Goal: Use online tool/utility: Utilize a website feature to perform a specific function

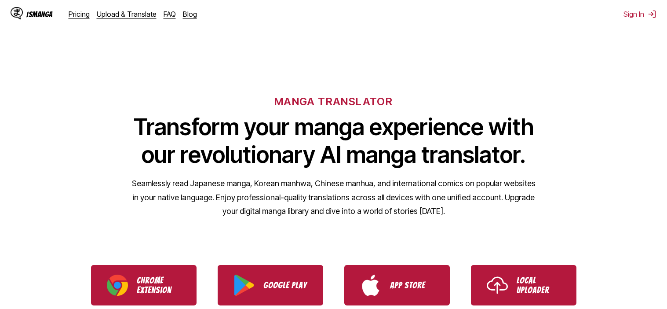
scroll to position [172, 0]
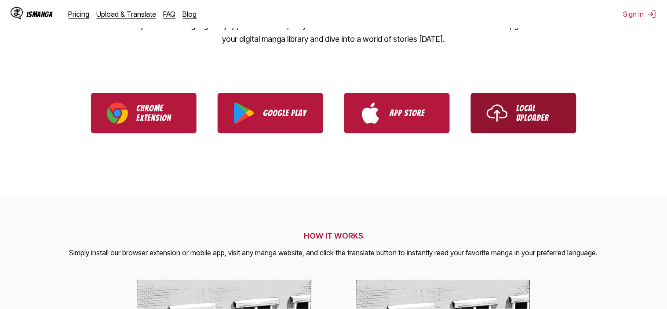
click at [501, 129] on link "Local Uploader" at bounding box center [524, 113] width 106 height 40
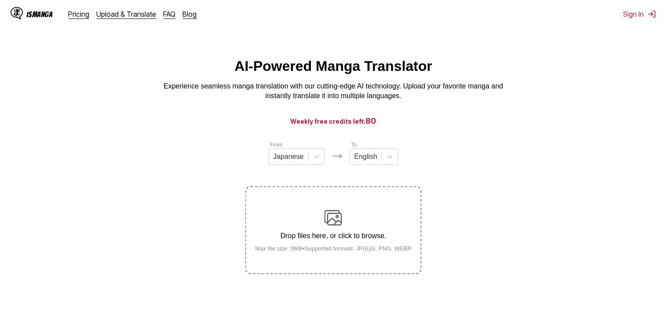
click at [333, 215] on img at bounding box center [334, 218] width 18 height 18
click at [0, 0] on input "Drop files here, or click to browse. Max file size: 5MB • Supported formats: JP…" at bounding box center [0, 0] width 0 height 0
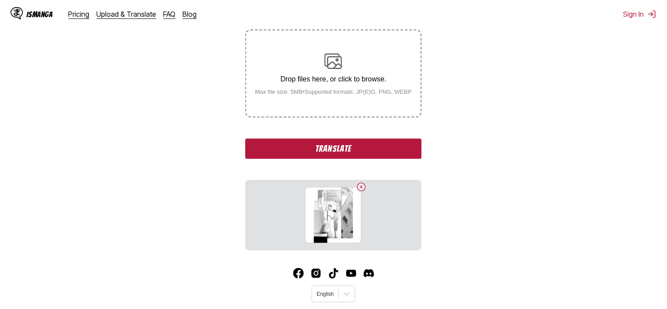
scroll to position [159, 0]
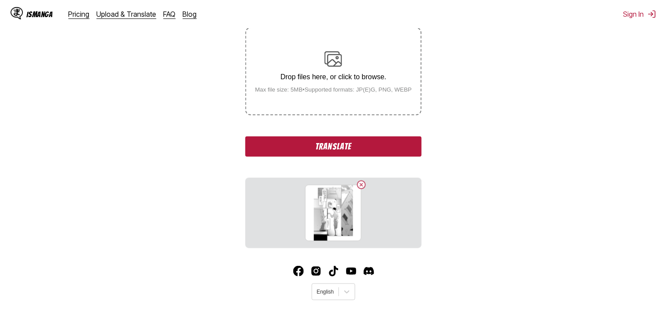
click at [418, 147] on button "Translate" at bounding box center [333, 146] width 176 height 20
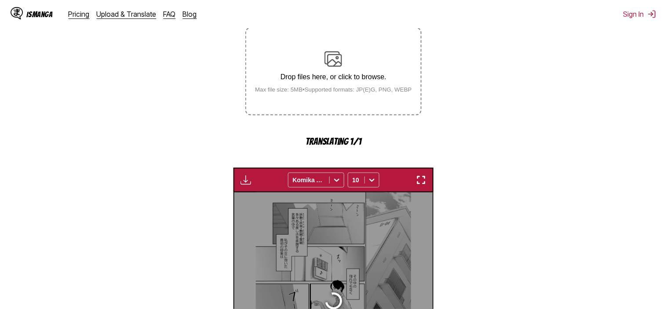
scroll to position [269, 0]
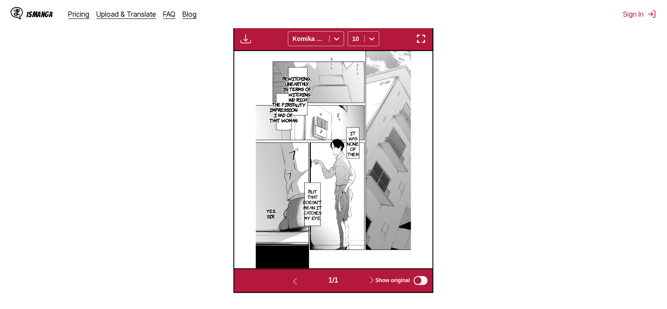
click at [249, 42] on img "button" at bounding box center [246, 38] width 11 height 11
click at [416, 40] on img "button" at bounding box center [421, 38] width 11 height 11
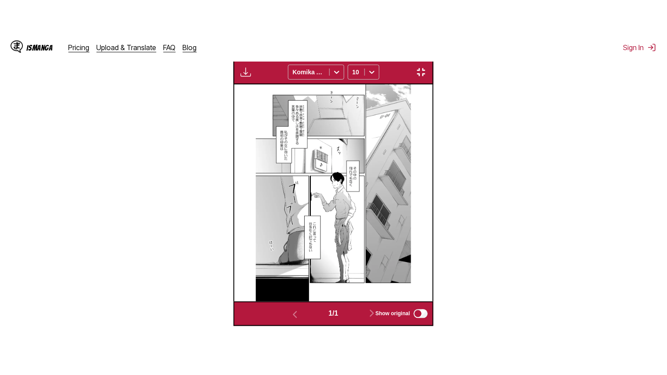
scroll to position [102, 0]
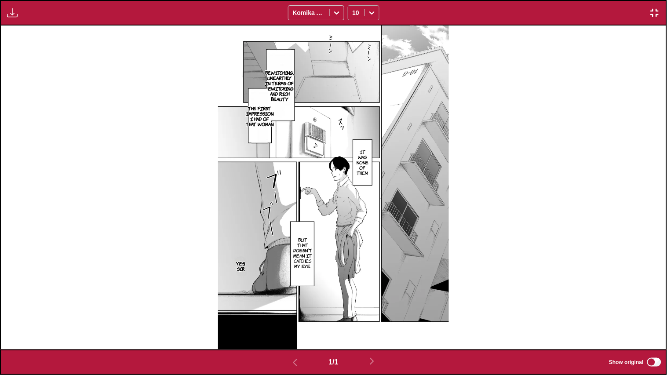
click at [361, 7] on div "10" at bounding box center [356, 13] width 16 height 12
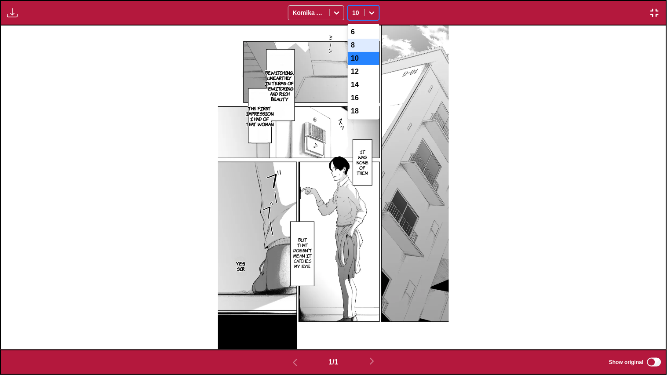
click at [370, 46] on div "8" at bounding box center [364, 45] width 32 height 13
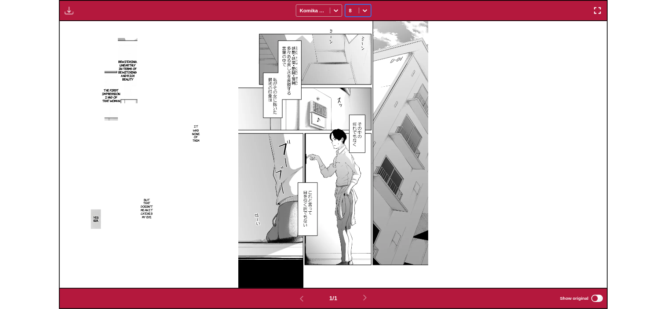
scroll to position [230, 0]
